Goal: Task Accomplishment & Management: Complete application form

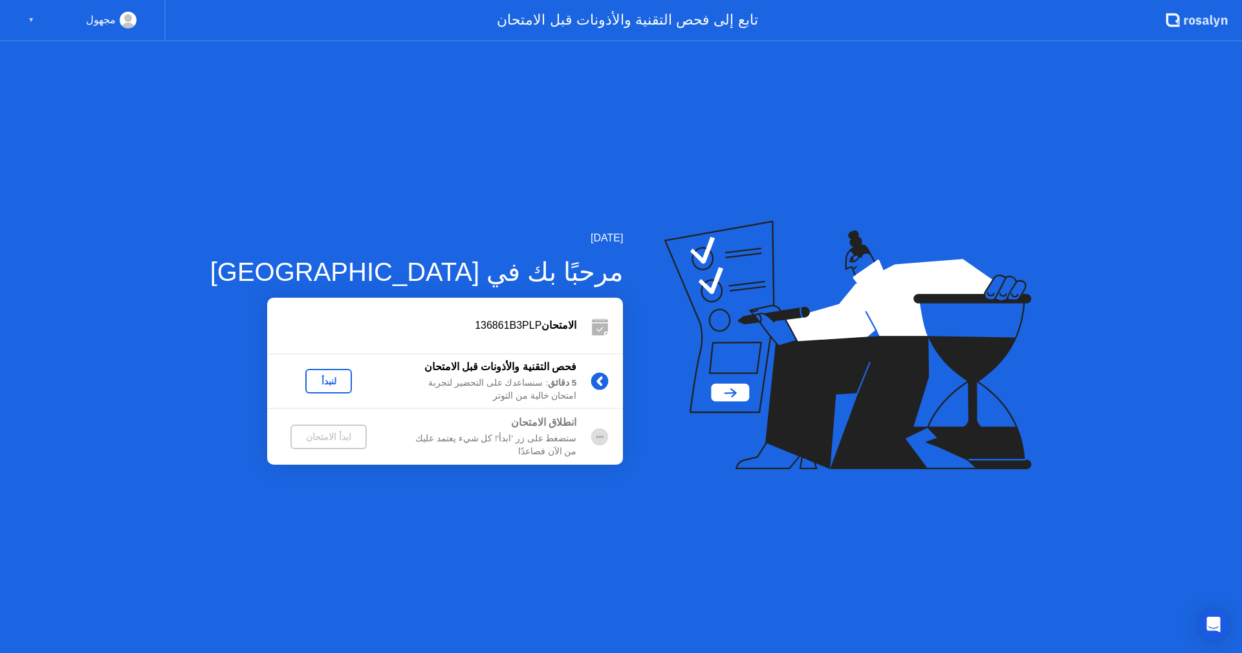
click at [311, 380] on div "لنبدأ" at bounding box center [329, 381] width 36 height 10
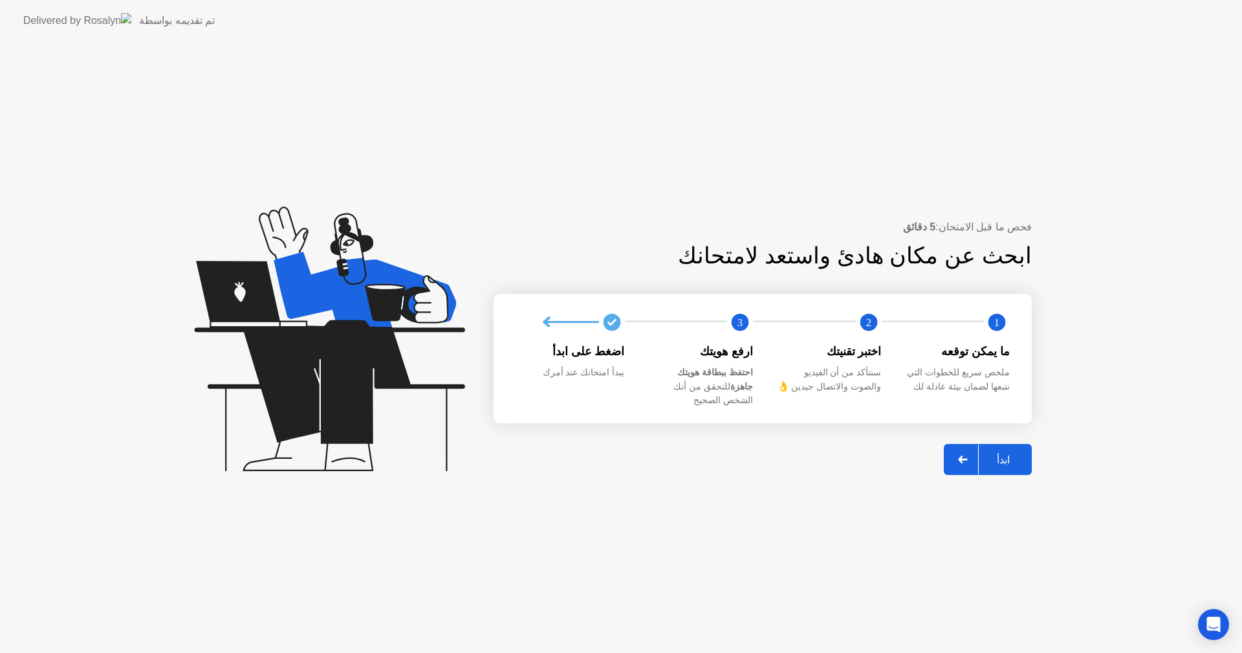
click at [1005, 444] on button "ابدأ" at bounding box center [988, 459] width 88 height 31
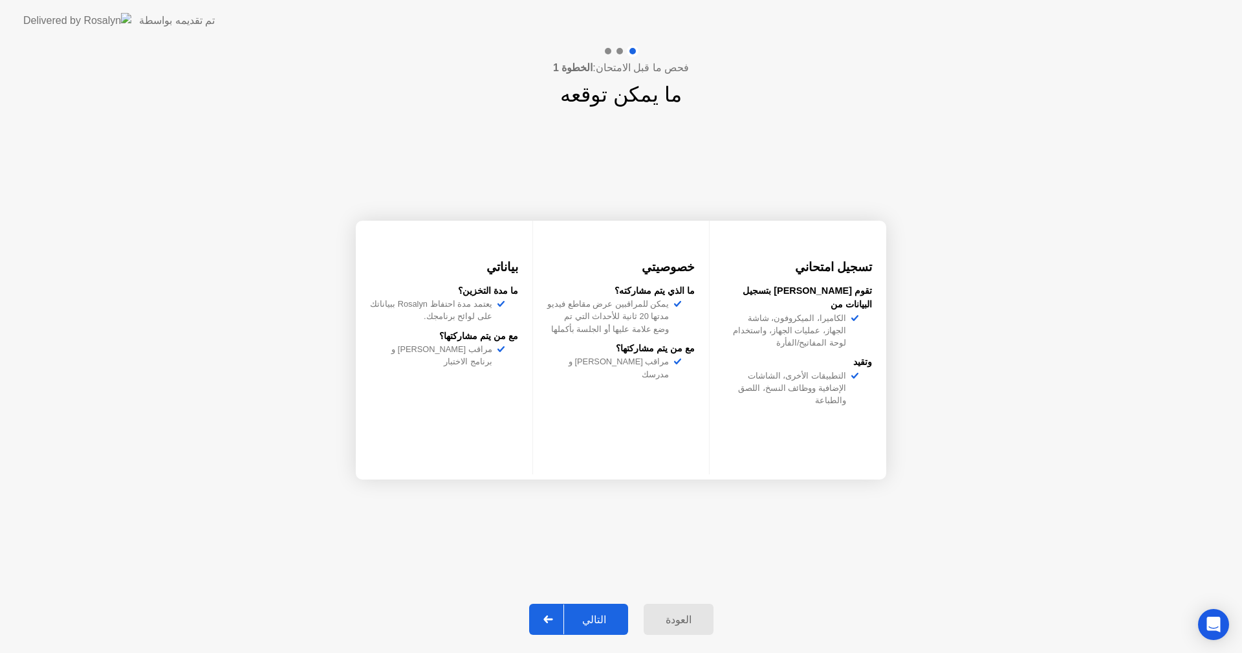
click at [596, 620] on div "التالي" at bounding box center [594, 619] width 60 height 12
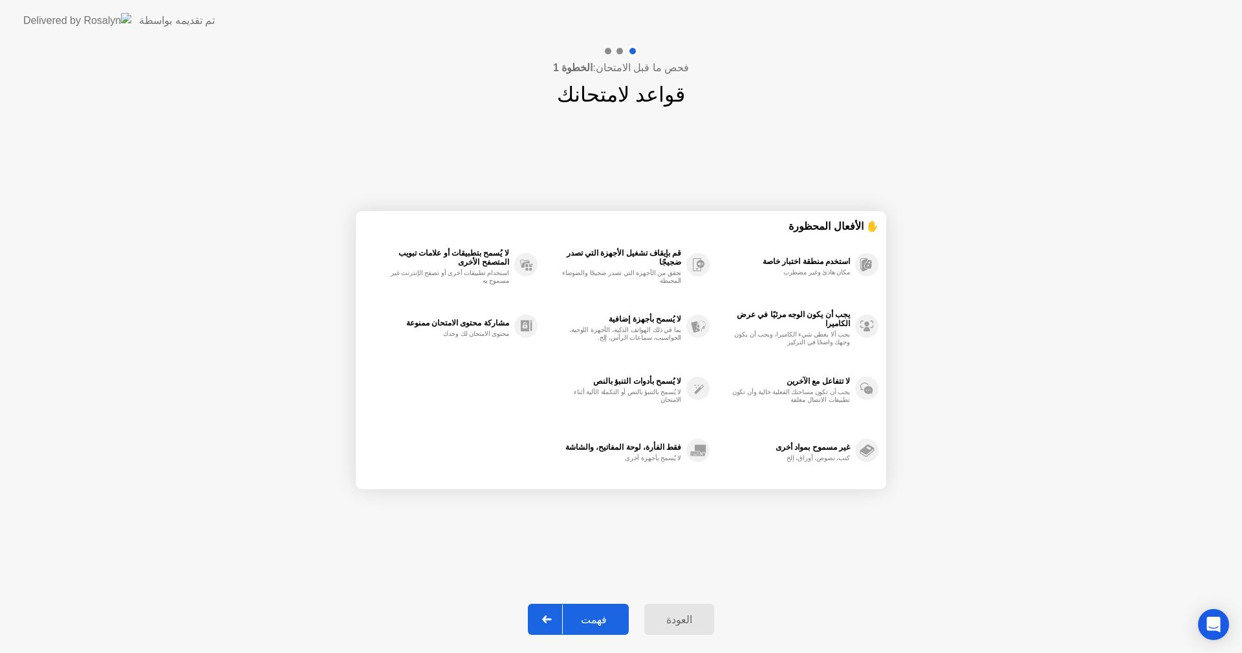
click at [596, 620] on div "فهمت" at bounding box center [594, 619] width 62 height 12
select select "**********"
select select "*******"
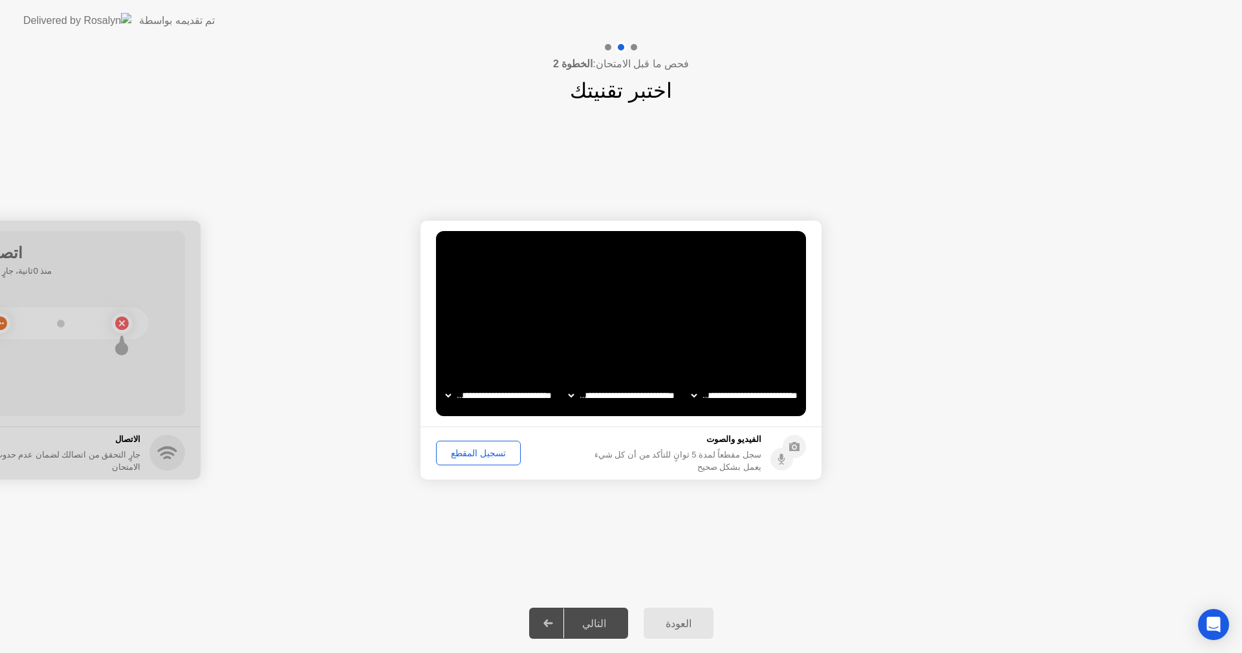
click at [476, 454] on div "تسجيل المقطع" at bounding box center [479, 453] width 76 height 10
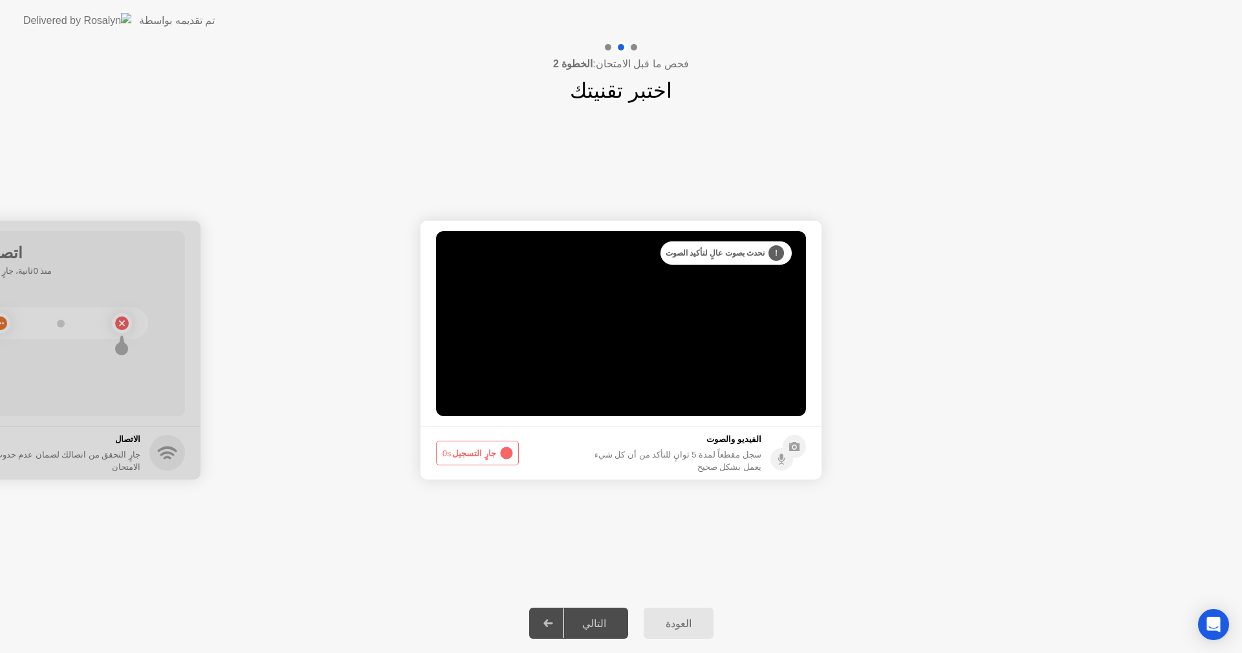
click at [615, 629] on div "التالي" at bounding box center [594, 623] width 60 height 12
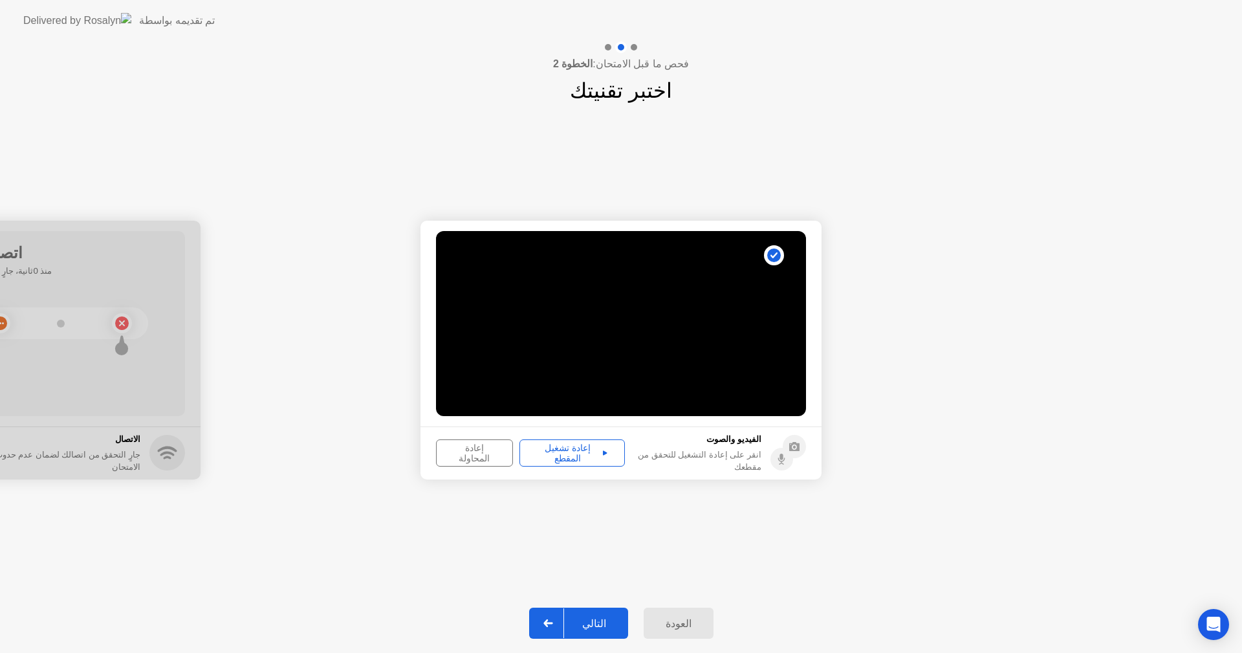
click at [561, 458] on div "إعادة تشغيل المقطع" at bounding box center [572, 453] width 96 height 21
click at [625, 631] on button "التالي" at bounding box center [578, 622] width 99 height 31
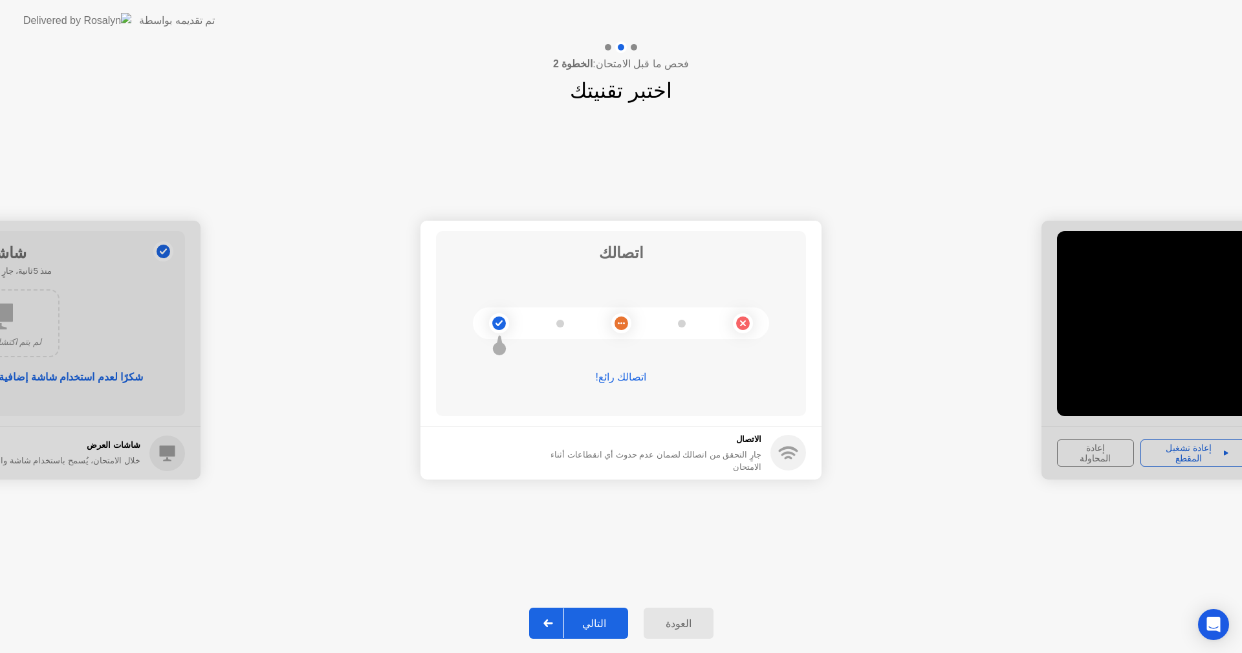
click at [588, 629] on div "التالي" at bounding box center [594, 623] width 60 height 12
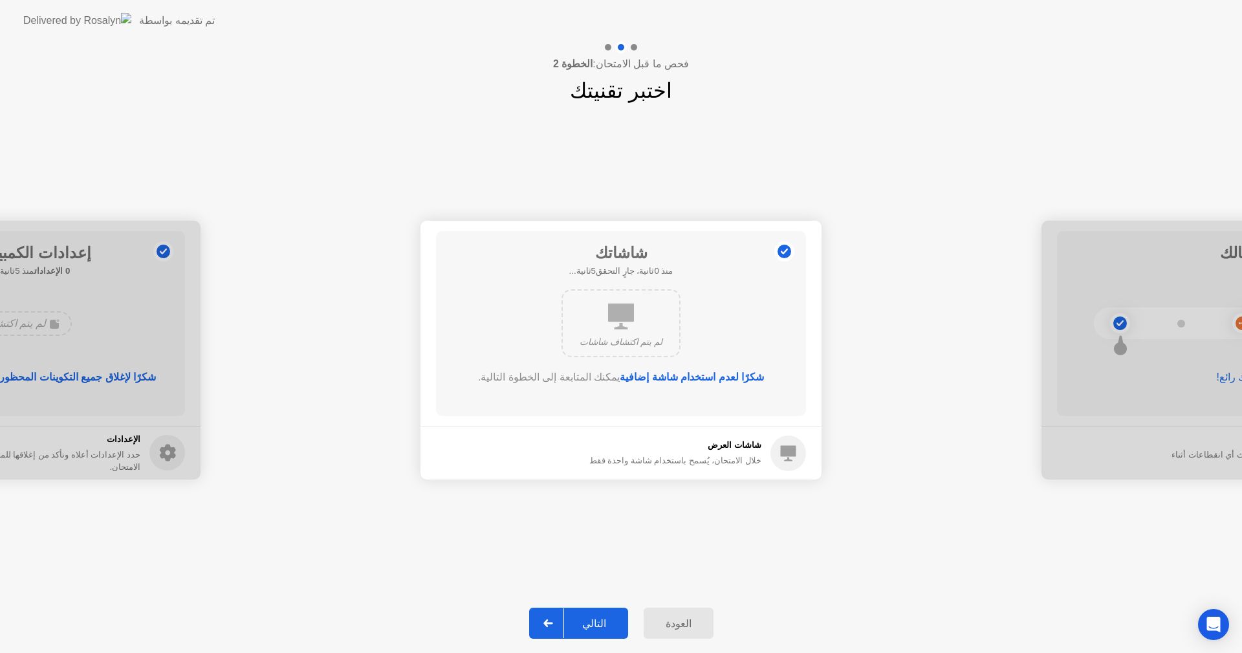
click at [607, 628] on div "التالي" at bounding box center [594, 623] width 60 height 12
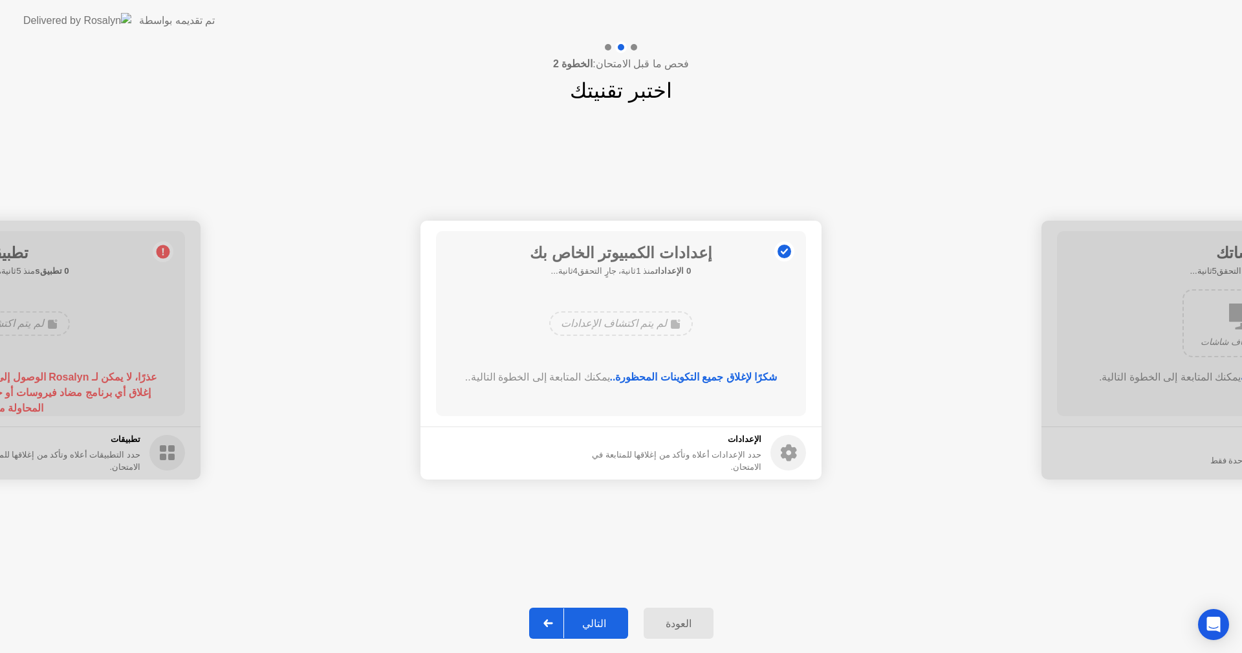
click at [607, 628] on div "التالي" at bounding box center [594, 623] width 60 height 12
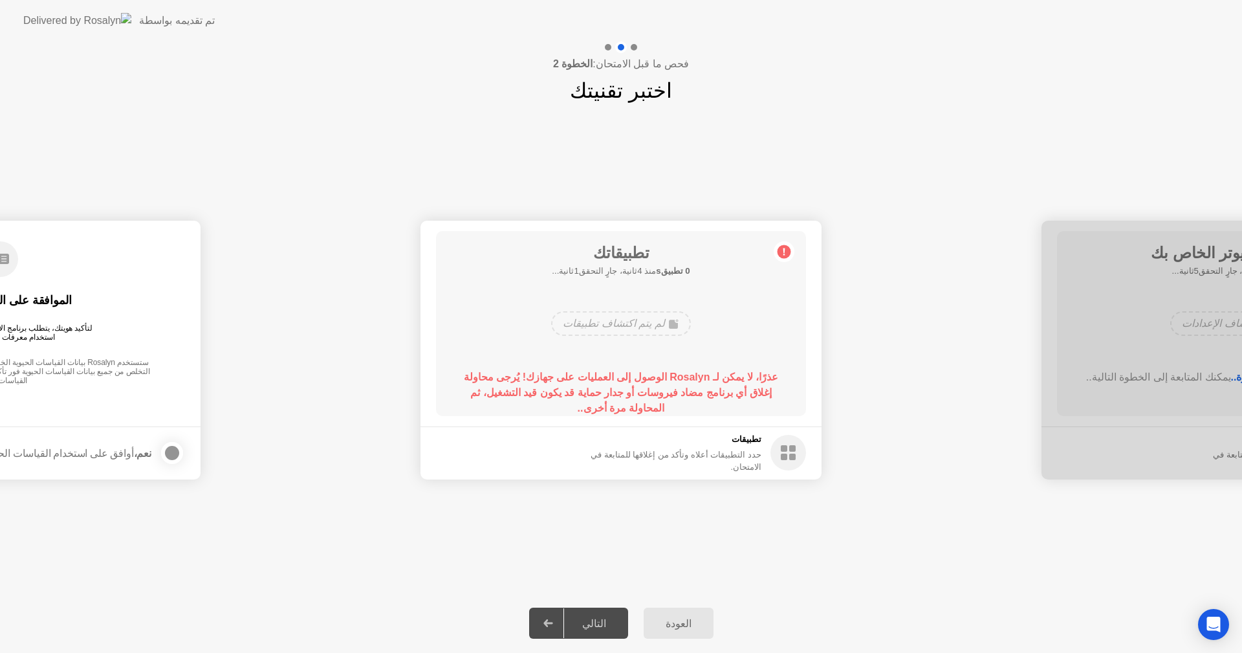
click at [719, 460] on div "حدد التطبيقات أعلاه وتأكد من إغلاقها للمتابعة في الامتحان." at bounding box center [663, 460] width 196 height 25
click at [604, 622] on div "التالي" at bounding box center [594, 623] width 60 height 12
click at [787, 459] on circle at bounding box center [789, 453] width 36 height 36
click at [782, 248] on circle at bounding box center [785, 252] width 14 height 14
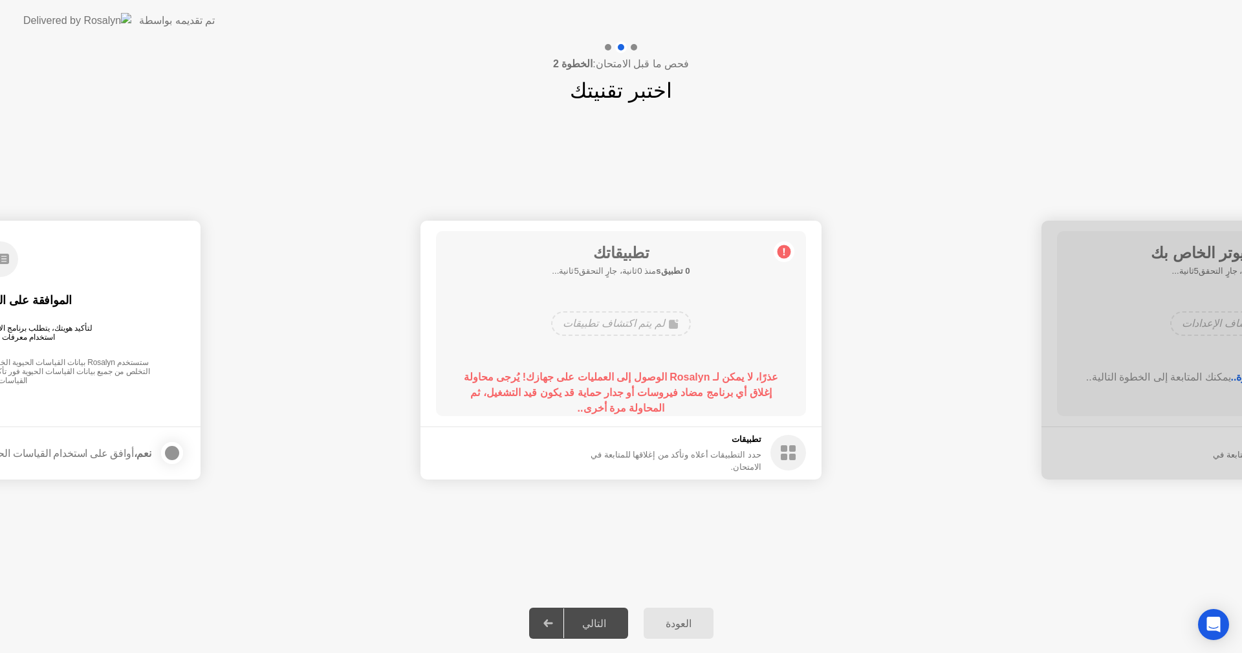
click at [669, 269] on b "0 تطبيقs" at bounding box center [673, 271] width 34 height 10
click at [710, 444] on h5 "تطبيقات" at bounding box center [663, 439] width 196 height 13
click at [532, 623] on div "العودة التالي" at bounding box center [621, 623] width 1242 height 60
click at [564, 619] on div at bounding box center [548, 623] width 31 height 30
click at [598, 620] on div "التالي" at bounding box center [594, 623] width 60 height 12
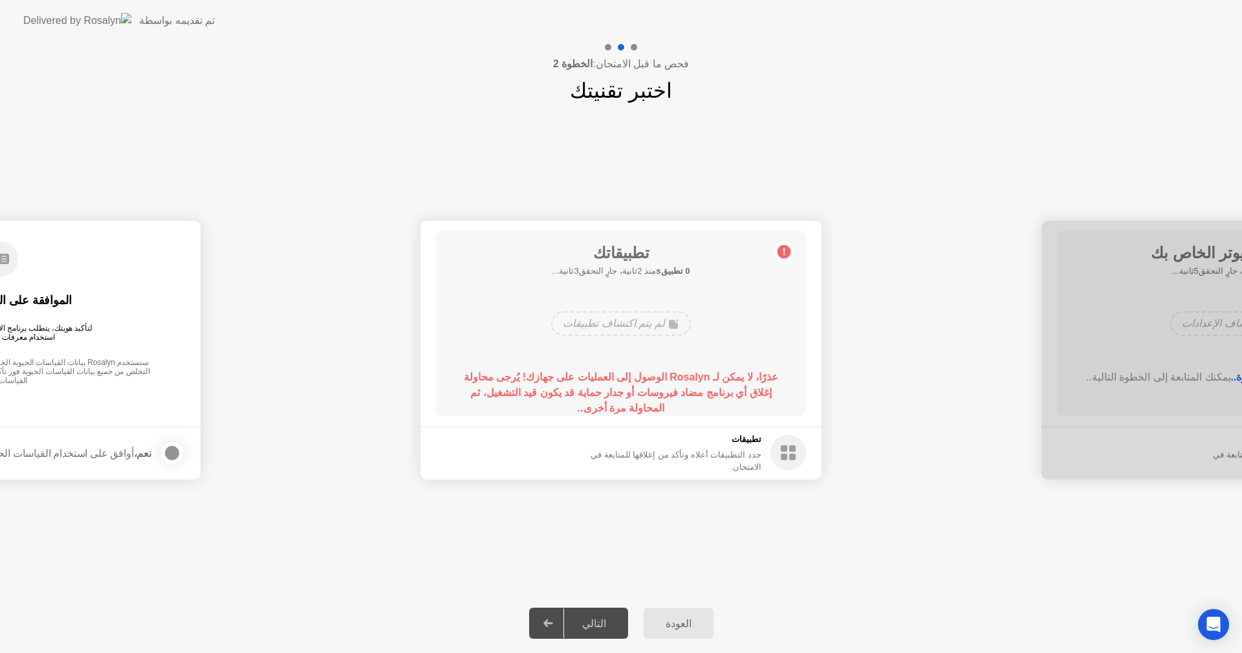
click at [167, 449] on div at bounding box center [172, 453] width 16 height 16
drag, startPoint x: 0, startPoint y: 268, endPoint x: 12, endPoint y: 254, distance: 18.3
click at [1, 267] on circle at bounding box center [1, 259] width 36 height 36
drag, startPoint x: 12, startPoint y: 254, endPoint x: 21, endPoint y: 284, distance: 30.9
click at [14, 263] on circle at bounding box center [1, 259] width 36 height 36
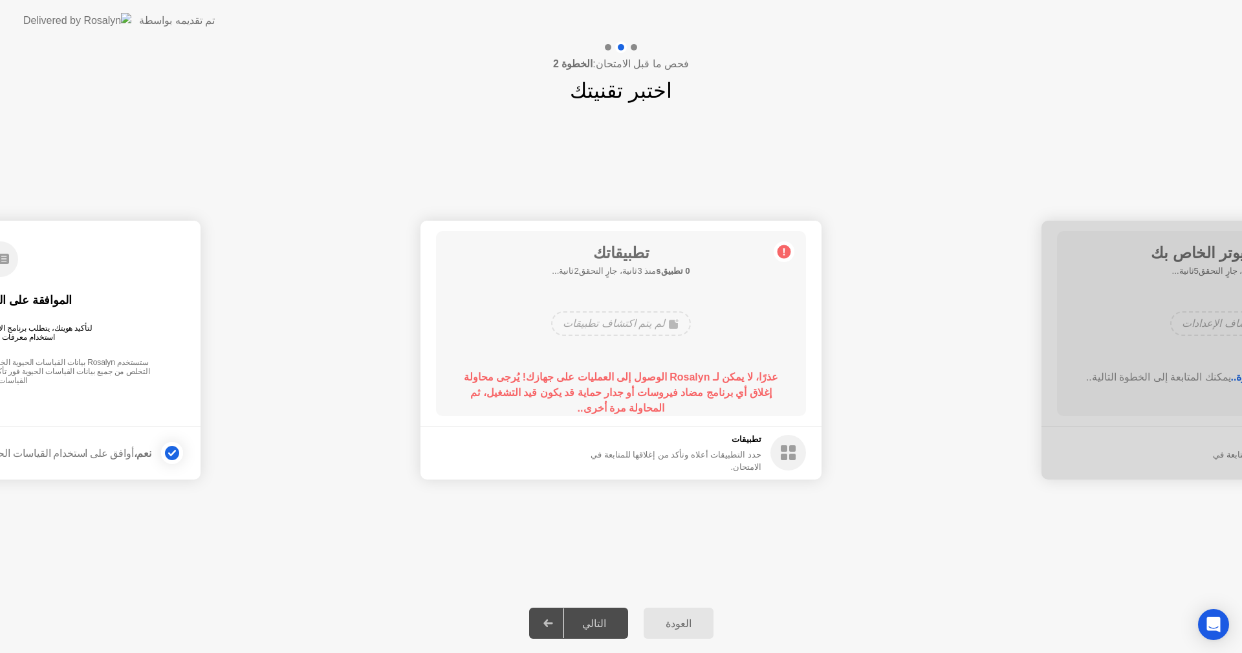
click at [139, 430] on footer "نعم، أوافق على استخدام القياسات الحيوية" at bounding box center [-1, 452] width 401 height 53
drag, startPoint x: 147, startPoint y: 417, endPoint x: 532, endPoint y: 482, distance: 391.0
click at [752, 530] on div "**********" at bounding box center [621, 349] width 1242 height 487
click at [659, 623] on div "العودة" at bounding box center [679, 623] width 62 height 12
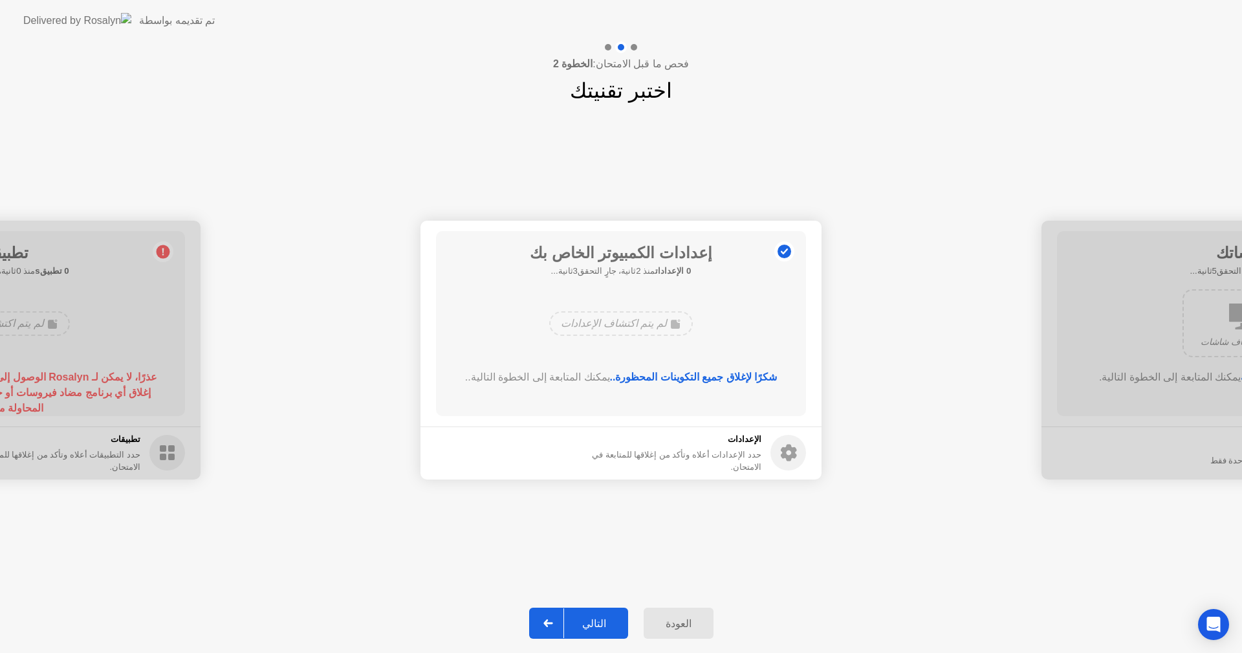
click at [605, 628] on div "التالي" at bounding box center [594, 623] width 60 height 12
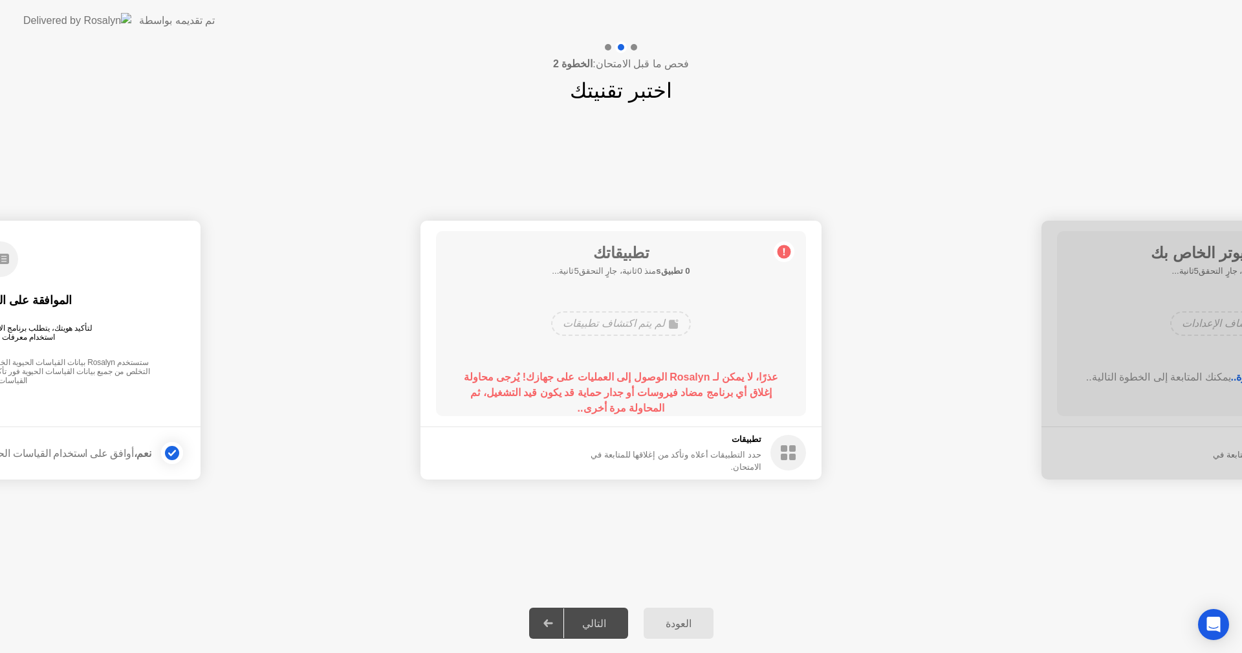
click at [605, 628] on div "التالي" at bounding box center [594, 623] width 60 height 12
drag, startPoint x: 783, startPoint y: 362, endPoint x: 523, endPoint y: 398, distance: 263.1
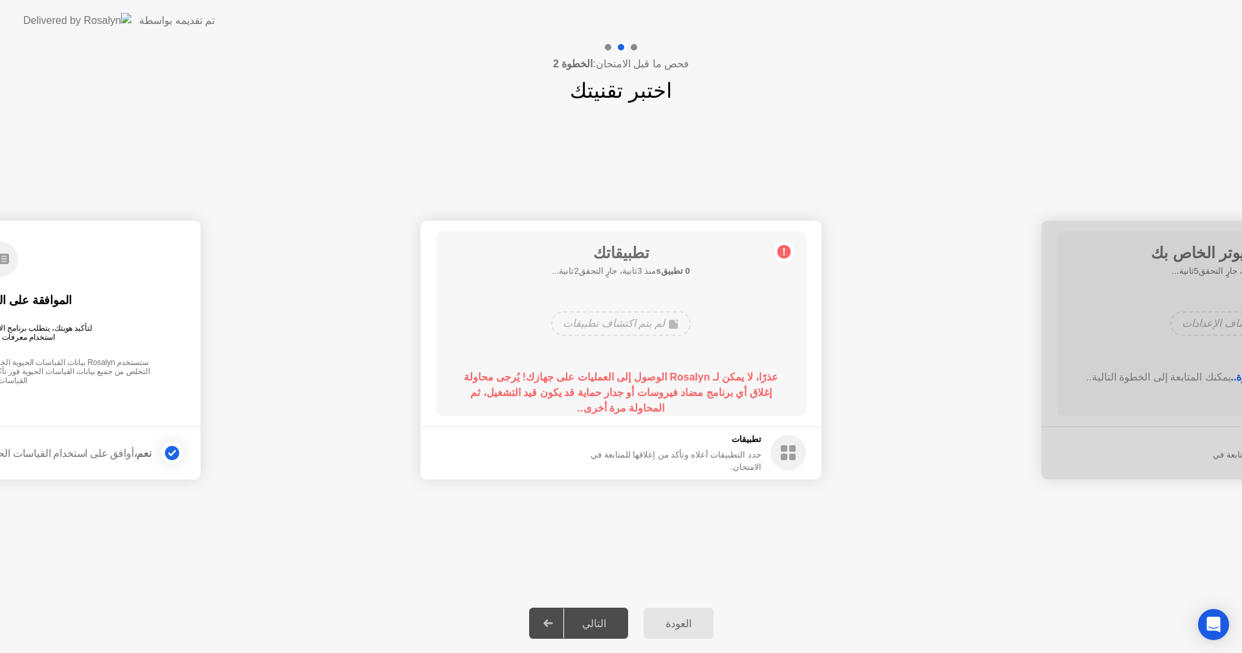
click at [525, 396] on div "تطبيقاتك 0 تطبيقs منذ 3ثانية، جارٍ التحقق2ثانية... لم يتم اكتشاف تطبيقات عذرًا،…" at bounding box center [621, 323] width 370 height 185
click at [578, 617] on div "التالي" at bounding box center [594, 623] width 60 height 12
